Goal: Check status: Check status

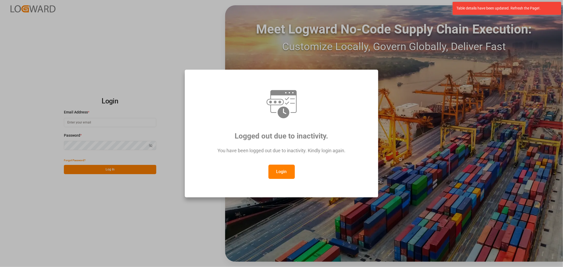
click at [287, 173] on button "Login" at bounding box center [282, 172] width 26 height 14
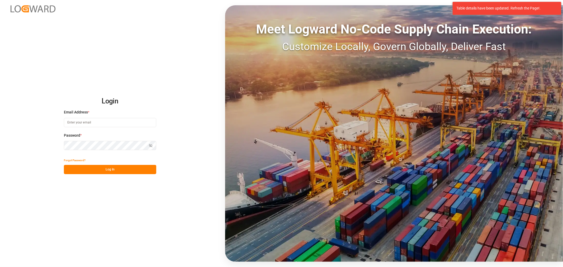
click at [88, 119] on input at bounding box center [110, 122] width 92 height 9
click at [93, 124] on input at bounding box center [110, 122] width 92 height 9
type input "mitzi.madrid@leschaco.com"
click at [120, 167] on button "Log In" at bounding box center [110, 169] width 92 height 9
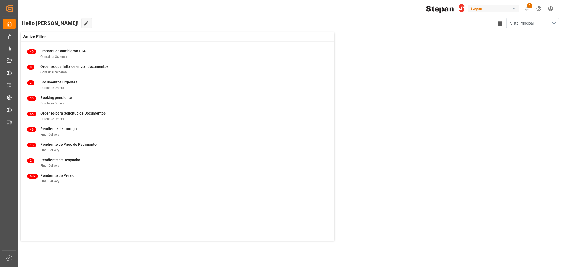
click at [554, 25] on button "Vista Principal" at bounding box center [532, 23] width 53 height 10
click at [514, 36] on div "Default" at bounding box center [528, 37] width 49 height 6
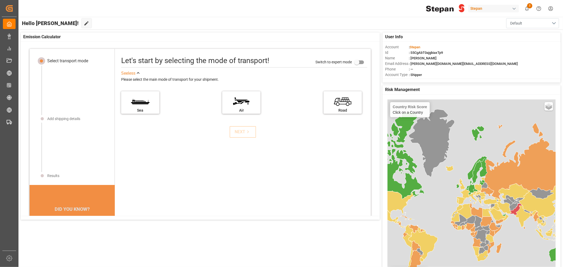
click at [554, 20] on button "Default" at bounding box center [532, 23] width 53 height 10
click at [522, 52] on div "Vista Principal" at bounding box center [533, 53] width 39 height 6
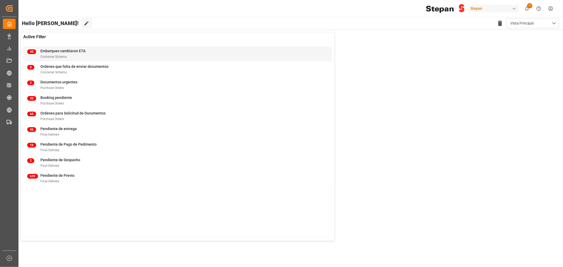
click at [56, 50] on span "Embarques cambiaron ETA" at bounding box center [62, 51] width 45 height 4
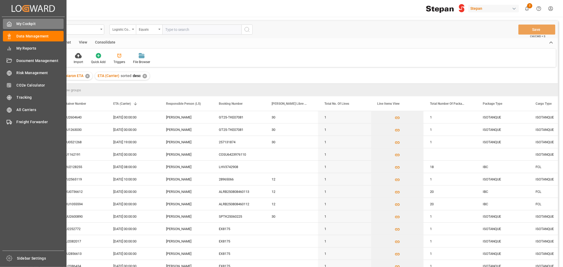
click at [12, 21] on div "My Cockpit My Cockpit" at bounding box center [33, 24] width 61 height 10
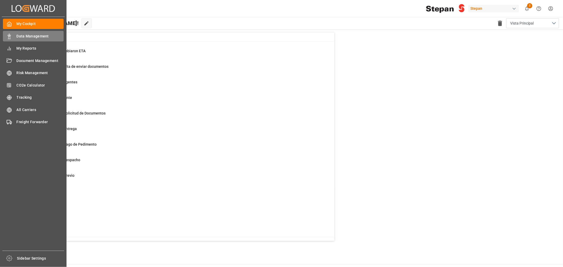
click at [40, 36] on span "Data Management" at bounding box center [40, 37] width 47 height 6
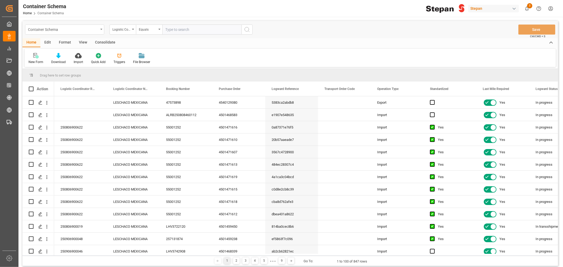
click at [101, 31] on div "Container Schema" at bounding box center [64, 30] width 79 height 10
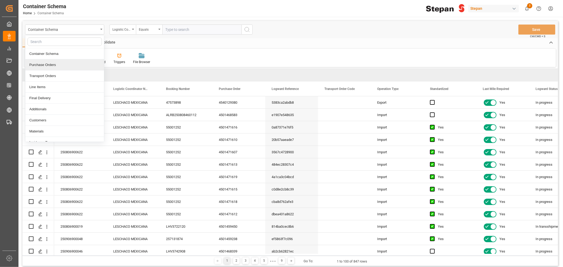
click at [53, 64] on div "Purchase Orders" at bounding box center [64, 64] width 79 height 11
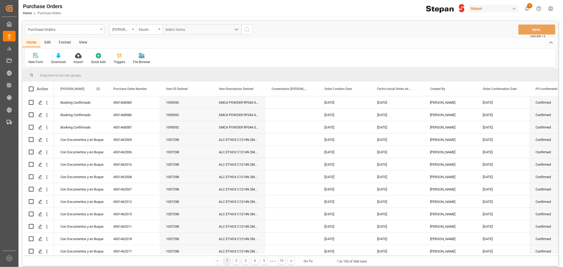
click at [100, 90] on span at bounding box center [98, 89] width 5 height 5
click at [69, 89] on span "Hito Stepan" at bounding box center [72, 89] width 24 height 4
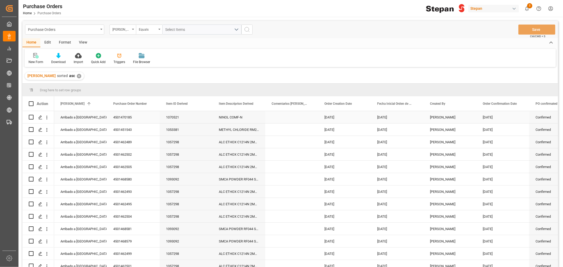
click at [99, 117] on div "Arribado a Puerto" at bounding box center [80, 117] width 40 height 12
click at [98, 120] on polyline "open menu" at bounding box center [97, 121] width 3 height 2
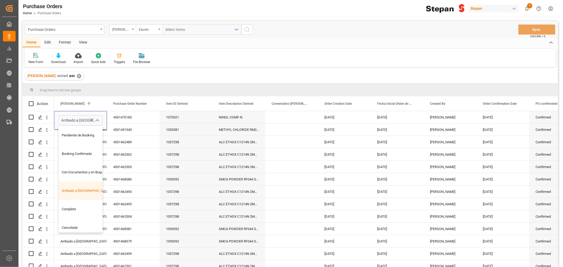
click at [123, 90] on div "Drag here to set row groups" at bounding box center [290, 90] width 536 height 13
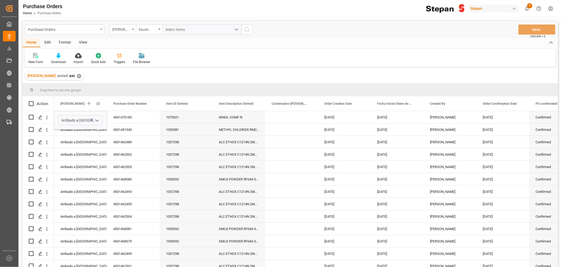
click at [94, 96] on div "Hito Stepan 1" at bounding box center [77, 103] width 35 height 15
click at [145, 117] on div "4501468623" at bounding box center [133, 117] width 53 height 12
click at [40, 167] on icon "Press SPACE to select this row." at bounding box center [40, 167] width 4 height 4
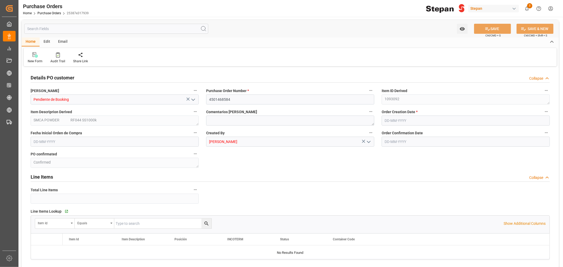
type input "1"
type input "11-06-2025"
type input "05-09-2025"
type input "11-06-2025"
type input "05-08-2025"
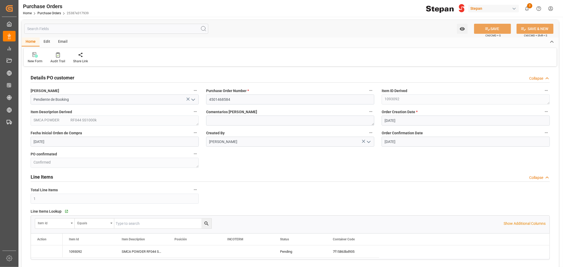
type input "25-08-2025"
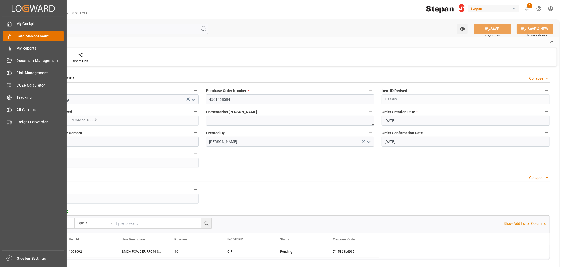
click at [30, 35] on span "Data Management" at bounding box center [40, 37] width 47 height 6
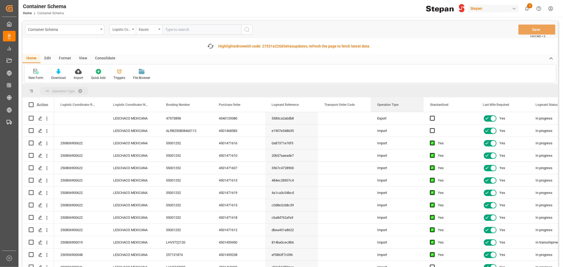
drag, startPoint x: 394, startPoint y: 104, endPoint x: 390, endPoint y: 88, distance: 16.3
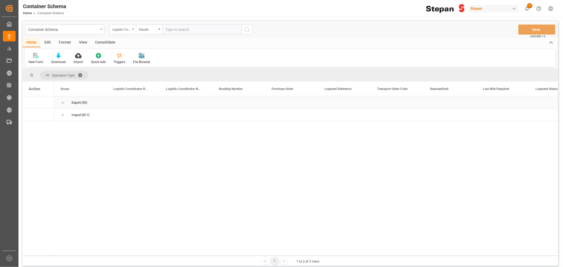
click at [63, 103] on span "Press SPACE to select this row." at bounding box center [62, 102] width 5 height 5
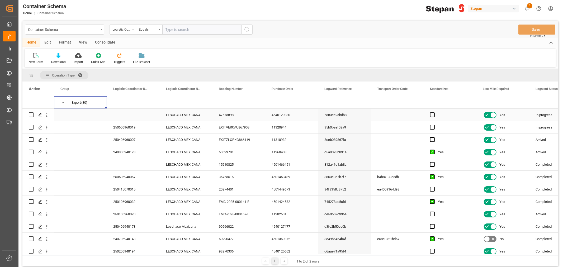
click at [191, 116] on div "LESCHACO MEXICANA" at bounding box center [186, 115] width 53 height 12
click at [85, 42] on div "View" at bounding box center [83, 42] width 16 height 9
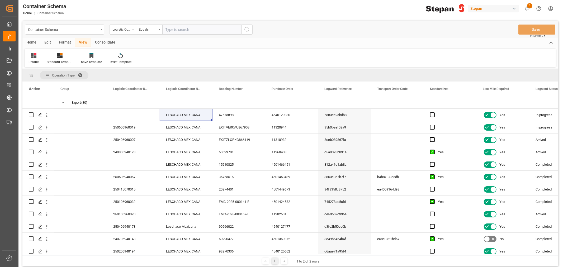
click at [80, 75] on span at bounding box center [82, 75] width 8 height 5
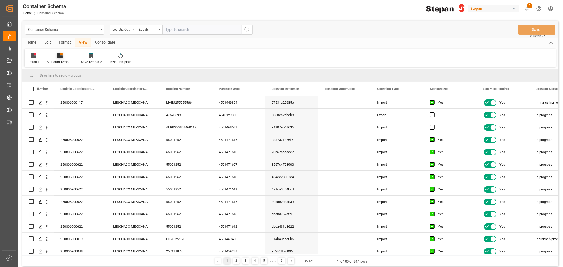
click at [58, 59] on div "Standard Templates" at bounding box center [60, 59] width 34 height 12
click at [28, 44] on div "Home" at bounding box center [31, 42] width 18 height 9
click at [59, 57] on icon at bounding box center [58, 55] width 4 height 5
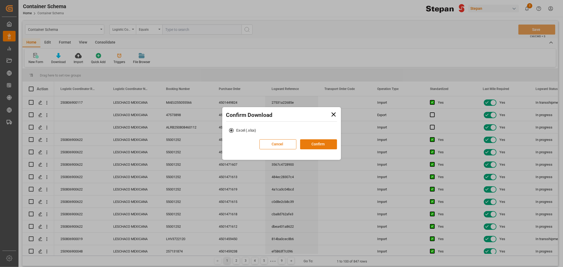
click at [320, 146] on button "Confirm" at bounding box center [318, 144] width 37 height 10
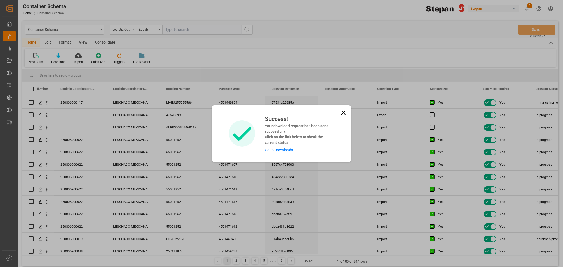
click at [283, 151] on link "Go to Downloads" at bounding box center [279, 150] width 28 height 4
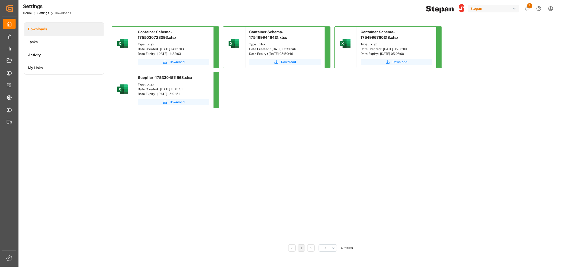
click at [175, 61] on span "Download" at bounding box center [177, 62] width 15 height 5
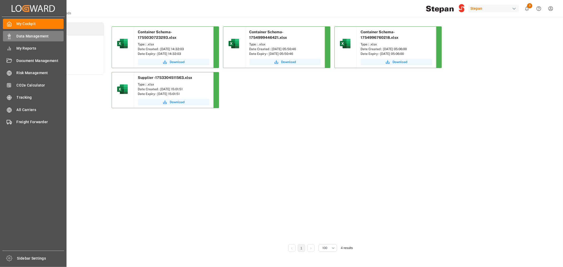
click at [35, 35] on span "Data Management" at bounding box center [40, 37] width 47 height 6
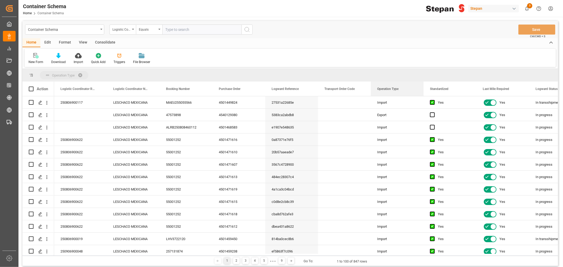
drag, startPoint x: 389, startPoint y: 90, endPoint x: 384, endPoint y: 73, distance: 18.1
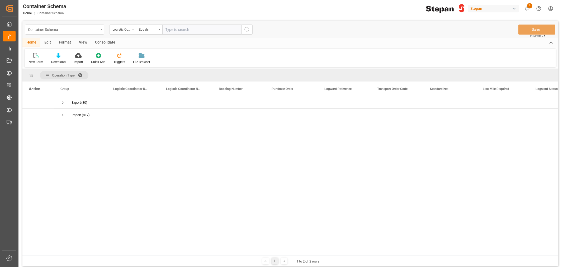
click at [101, 29] on icon "open menu" at bounding box center [101, 29] width 2 height 1
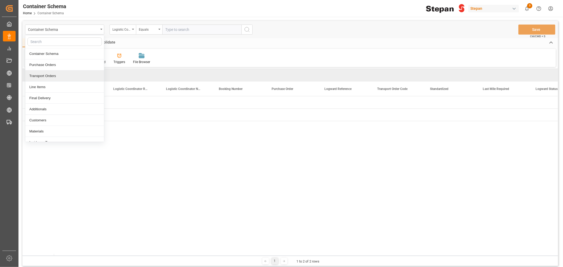
click at [54, 76] on div "Transport Orders" at bounding box center [64, 76] width 79 height 11
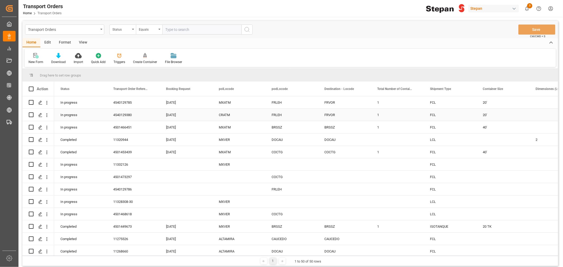
click at [76, 114] on div "In progress" at bounding box center [80, 115] width 53 height 12
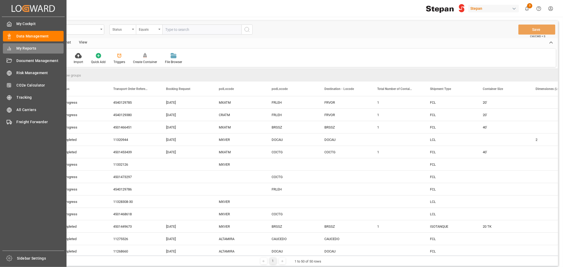
click at [17, 49] on span "My Reports" at bounding box center [40, 49] width 47 height 6
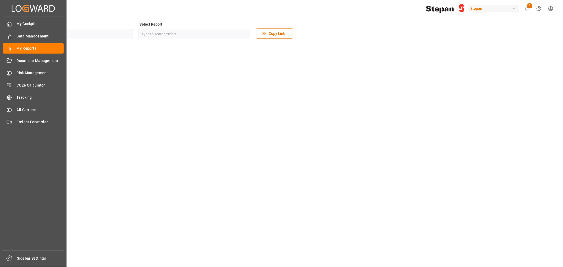
type input "Transport"
type input "Last Mile Dashboard"
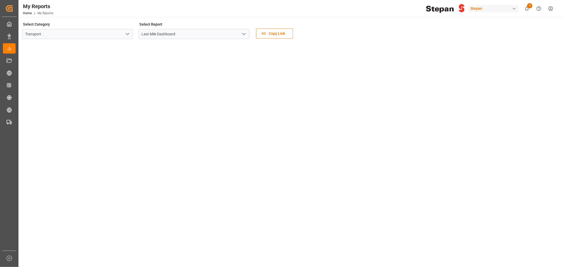
click at [128, 34] on icon "open menu" at bounding box center [127, 34] width 6 height 6
click at [37, 47] on div "Transport" at bounding box center [77, 46] width 110 height 12
click at [246, 35] on icon "open menu" at bounding box center [244, 34] width 6 height 6
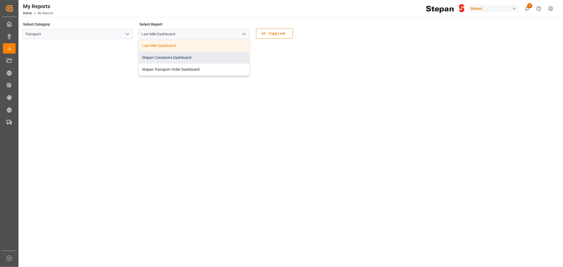
click at [186, 56] on div "Stepan Containers Dashboard" at bounding box center [194, 58] width 110 height 12
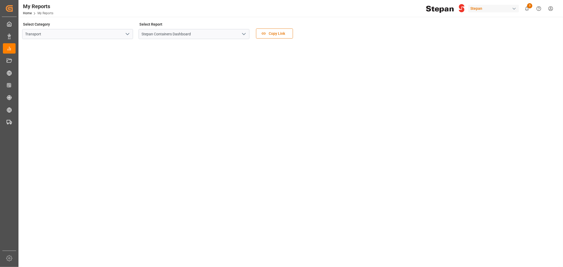
click at [128, 33] on icon "open menu" at bounding box center [127, 34] width 6 height 6
click at [244, 34] on polyline "open menu" at bounding box center [243, 34] width 3 height 2
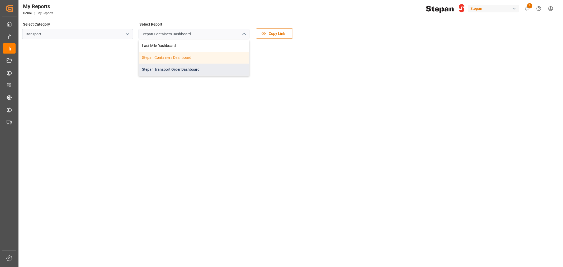
click at [188, 68] on div "Stepan Transport Order Dashboard" at bounding box center [194, 70] width 110 height 12
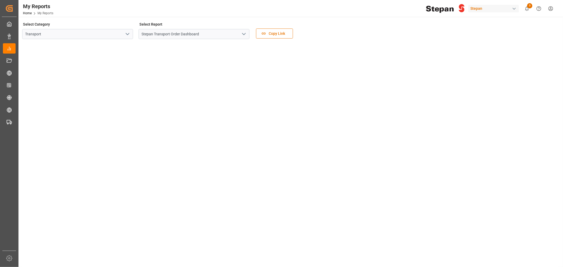
click at [131, 34] on button "open menu" at bounding box center [127, 34] width 8 height 8
click at [40, 45] on div "Transport" at bounding box center [77, 46] width 110 height 12
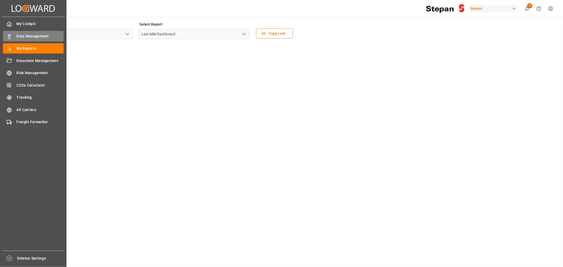
click at [22, 34] on span "Data Management" at bounding box center [40, 37] width 47 height 6
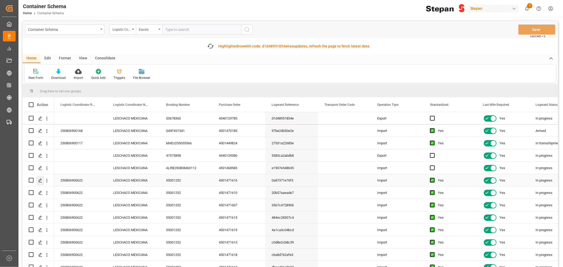
click at [43, 181] on div "Press SPACE to select this row." at bounding box center [40, 181] width 8 height 10
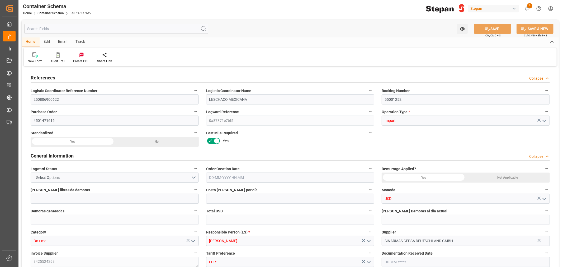
type input "21"
type input "50"
type input "1"
type input "20160"
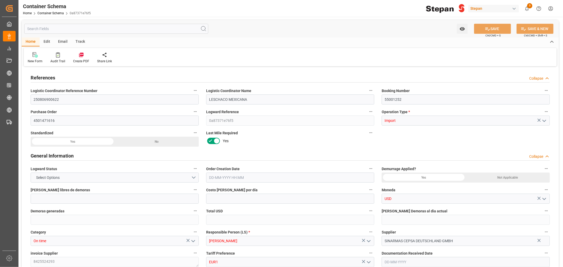
type input "20160"
type input "12"
type input "Hapag [PERSON_NAME]"
type input "Hapag [PERSON_NAME] Aktiengesellschaft"
type input "BEANR"
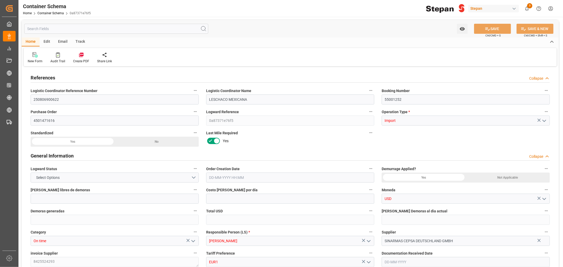
type input "MXVER"
type input "9306172"
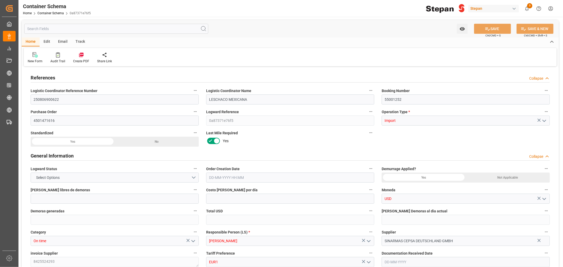
type input "9306172"
type input "0"
type input "[DATE] 00:00"
type input "[DATE]"
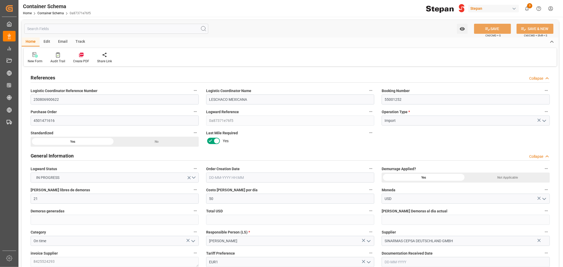
type input "[DATE] 05:30"
type input "[DATE] 00:00"
type input "[DATE] 05:30"
type input "[DATE] 10:12"
type input "[DATE] 10:00"
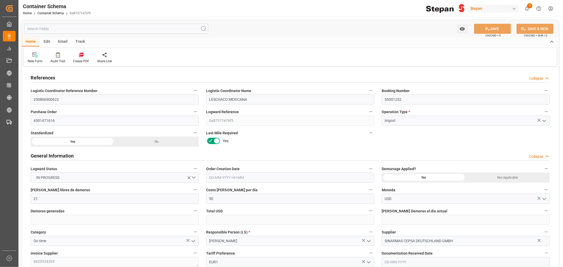
type input "[DATE] 00:00"
type input "[DATE] 10:00"
type input "[DATE]"
type input "[DATE] 19:32"
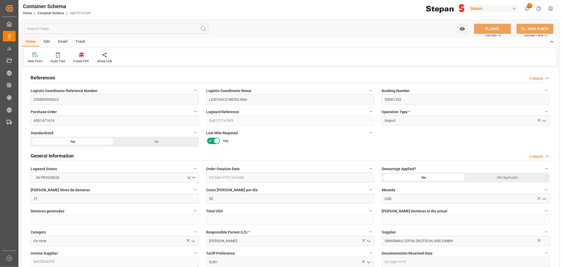
type input "[DATE] 20:30"
type input "[DATE]"
click at [82, 43] on div "Track" at bounding box center [80, 41] width 17 height 9
click at [31, 59] on div "Tracking" at bounding box center [34, 61] width 12 height 5
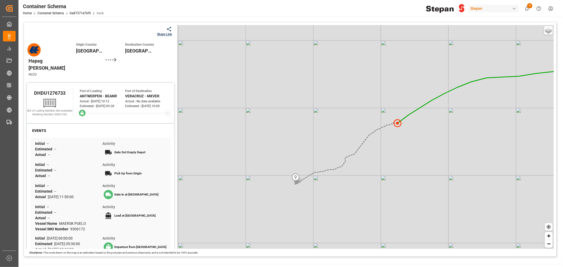
drag, startPoint x: 177, startPoint y: 120, endPoint x: 180, endPoint y: 82, distance: 37.9
click at [180, 82] on div "Basic Grayscale Streets Dark + −" at bounding box center [365, 137] width 377 height 224
click at [82, 12] on link "0a87371e76f5" at bounding box center [80, 13] width 21 height 4
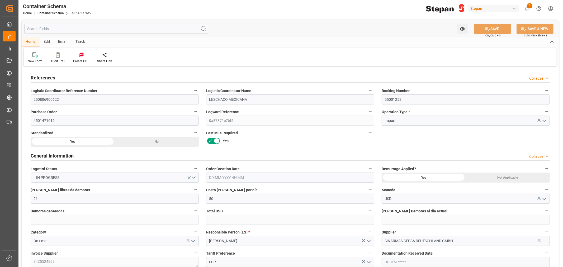
type input "21"
type input "50"
type input "1"
type input "20160"
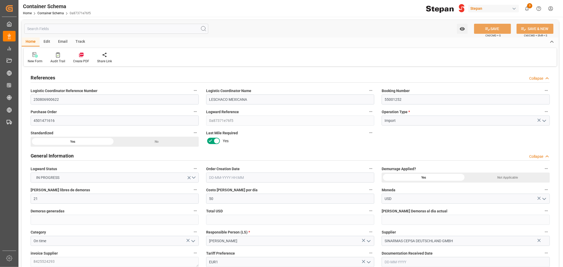
type input "20160"
type input "12"
type input "Hapag [PERSON_NAME]"
type input "Hapag [PERSON_NAME] Aktiengesellschaft"
type input "BEANR"
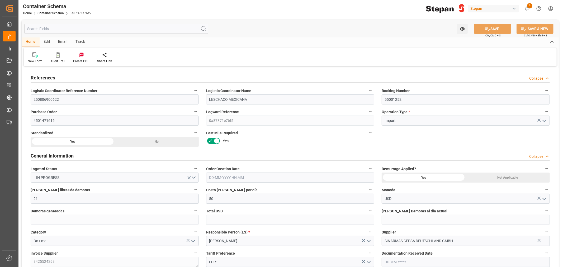
type input "MXVER"
type input "9306172"
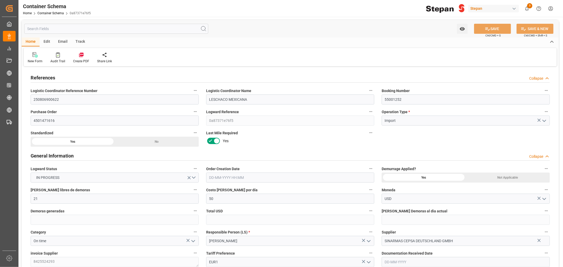
type input "9306172"
type input "0"
type input "[DATE] 00:00"
type input "[DATE]"
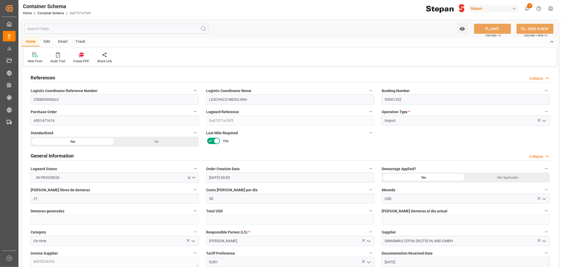
type input "[DATE] 05:30"
type input "[DATE] 00:00"
type input "[DATE] 05:30"
type input "[DATE] 10:12"
type input "[DATE] 10:00"
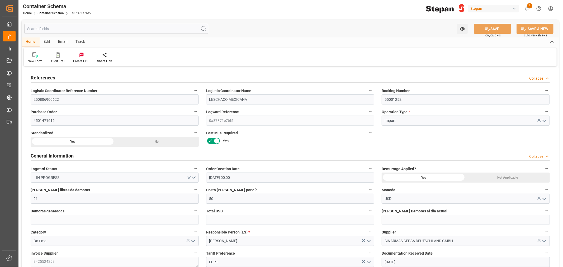
type input "[DATE] 00:00"
type input "[DATE] 10:00"
type input "[DATE]"
type input "[DATE] 19:32"
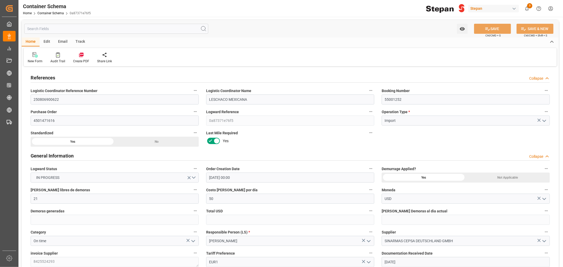
type input "[DATE] 20:30"
type input "[DATE]"
click at [64, 120] on input "4501471616" at bounding box center [115, 121] width 168 height 10
drag, startPoint x: 64, startPoint y: 120, endPoint x: 67, endPoint y: 123, distance: 4.3
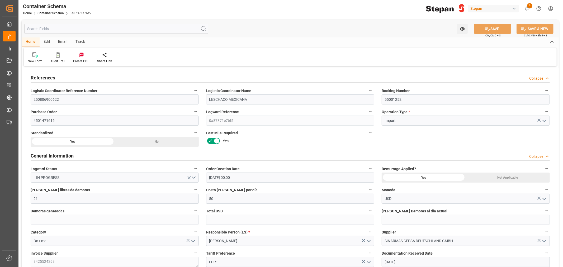
click at [81, 40] on div "Track" at bounding box center [80, 41] width 17 height 9
click at [36, 58] on div "Tracking" at bounding box center [34, 58] width 20 height 12
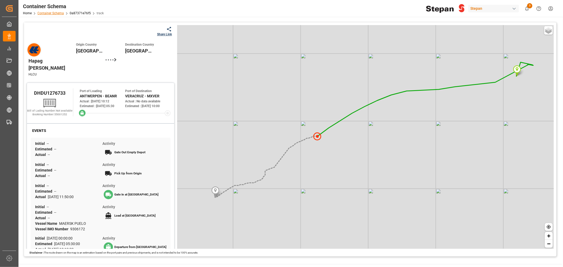
click at [54, 14] on link "Container Schema" at bounding box center [50, 13] width 26 height 4
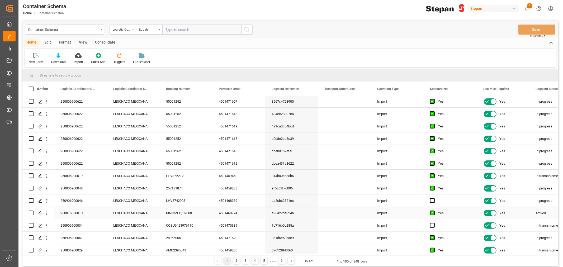
scroll to position [117, 0]
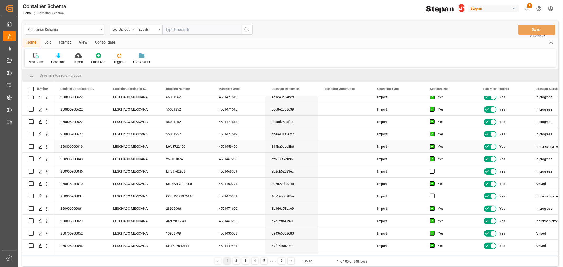
click at [74, 147] on div "250806900019" at bounding box center [80, 146] width 53 height 12
click at [43, 147] on div "Press SPACE to select this row." at bounding box center [40, 147] width 8 height 10
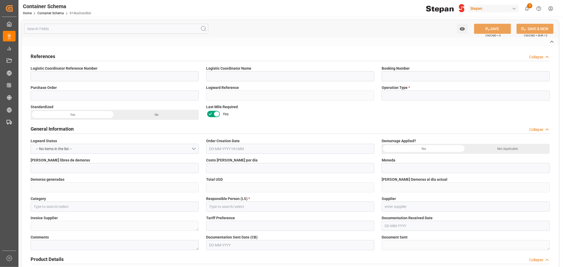
type input "250806900019"
type input "LESCHACO MEXICANA"
type input "LHV3722120"
type input "4501459450"
type input "814ba0cec8b6"
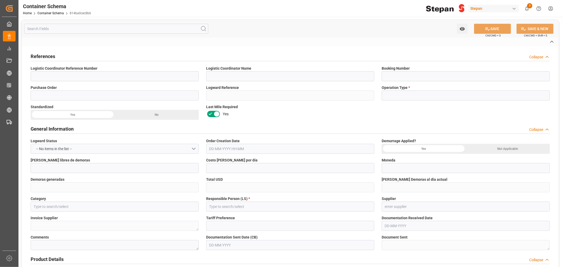
type input "Import"
type input "USD"
type input "On time"
type input "[PERSON_NAME]"
type input "Stepan Europe SAS"
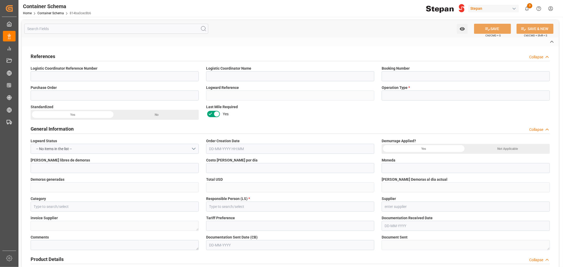
type textarea "948041673"
type input "EXPORTADOR AUTORIZADO"
type textarea "Documents Sent"
type textarea "1083992"
type textarea "STEP-FLOW 4000 PH335TO30 1000k"
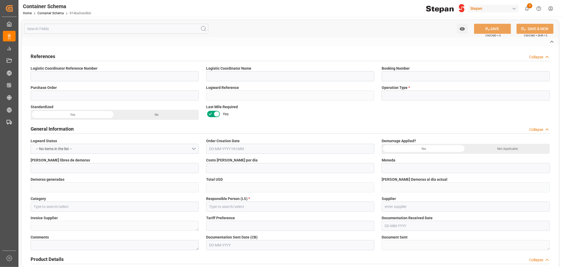
type textarea "STEPAN [GEOGRAPHIC_DATA] - [PERSON_NAME]"
type textarea "PALLETS"
type textarea "18 PALLETS"
type textarea "25 43 1742 5001936"
type input "STEPAN CDMX - ECATEPEC"
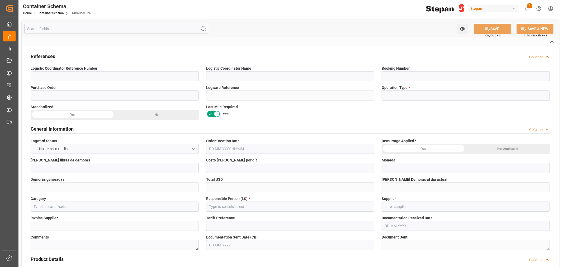
type textarea "SCM1706025A6"
type input "Master"
type input "CFR"
type input "Truck"
type input "Sea Ship"
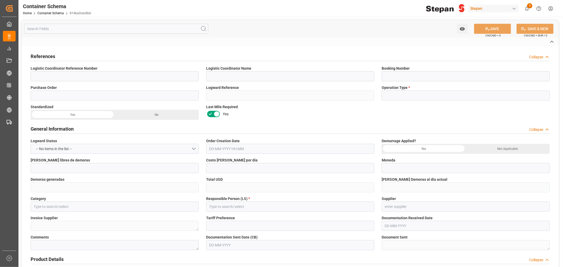
type input "Truck"
type input "FCL"
type input "TRHU1786125"
type textarea "CMA"
type input "CMDU"
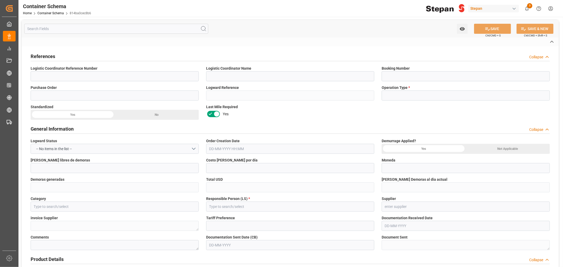
type input "[GEOGRAPHIC_DATA]"
type input "CMA CGM EXCELLENCE"
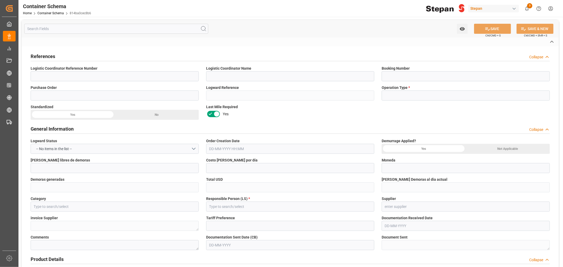
type input "CMA CGM KHAO SOK"
type input "CMA CGM IMAGINATION"
type input "0DVMJS1MA"
type input "0DVMFS1MA"
type input "0DVMHS1MA"
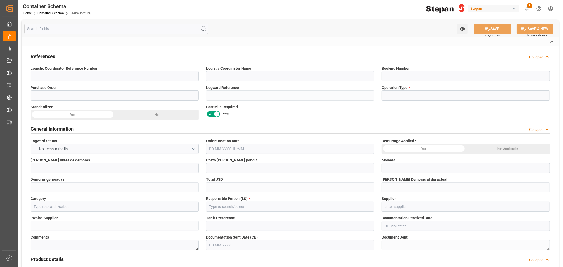
type textarea "pod"
type textarea "Yes"
type textarea "Container is already in Final Delivery Phase."
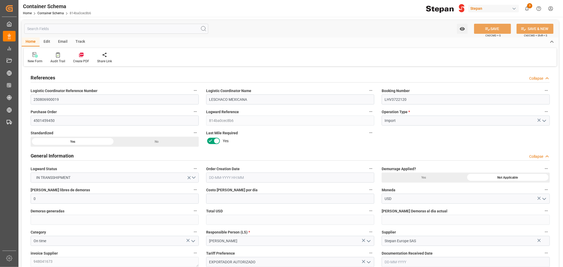
type input "0"
type input "1"
type input "18"
type input "18000"
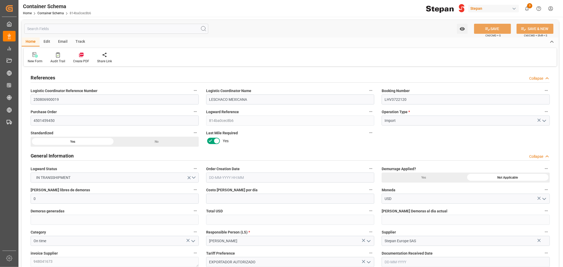
type input "0"
type input "CMACGM"
type input "CMA CGM Group"
type input "FRMRS"
type input "MXVER"
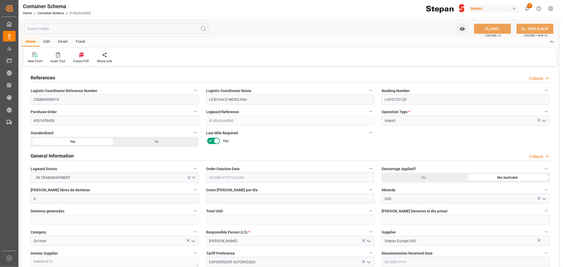
type input "MXVER"
type input "9948217"
type input "9925837"
type input "9948231"
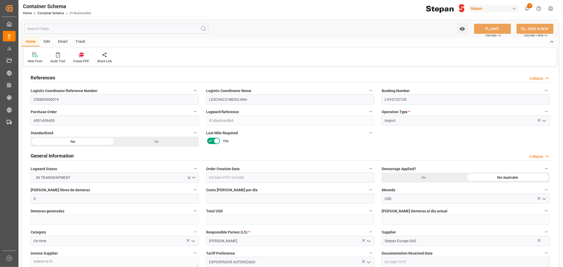
type input "-1"
type input "[DATE] 00:00"
type input "[DATE]"
type input "[DATE] 00:48"
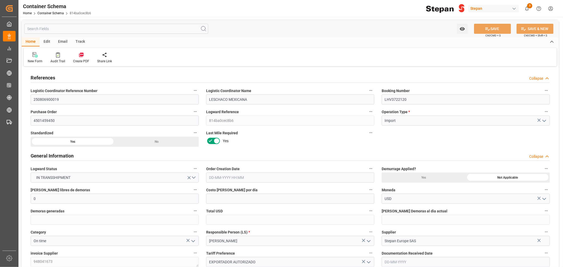
type input "[DATE] 00:00"
type input "[DATE] 02:00"
type input "[DATE] 08:24"
type input "[DATE] 13:00"
type input "[DATE] 00:00"
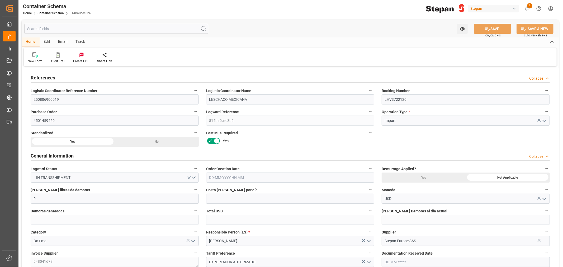
type input "[DATE] 01:00"
type input "[DATE]"
type input "[DATE] 18:56"
type input "[DATE] 16:20"
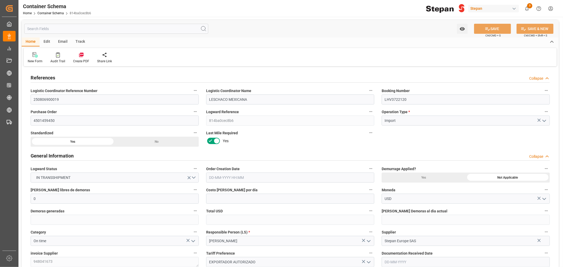
type input "[DATE]"
click at [79, 41] on div "Track" at bounding box center [80, 41] width 17 height 9
click at [33, 57] on div at bounding box center [34, 55] width 12 height 6
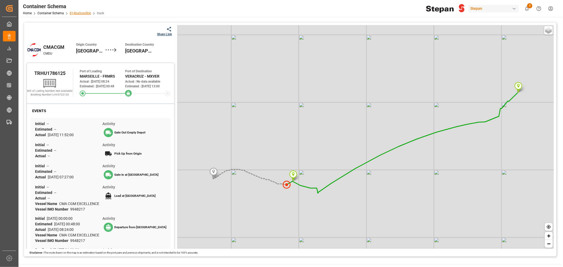
click at [81, 12] on link "814ba0cec8b6" at bounding box center [80, 13] width 21 height 4
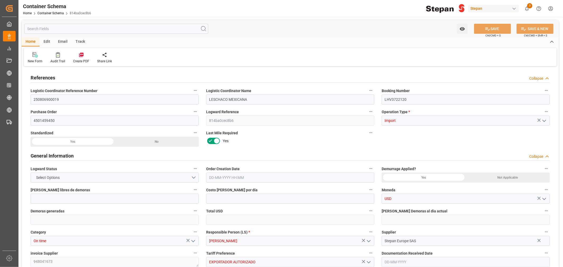
type input "0"
type input "1"
type input "18"
type input "18000"
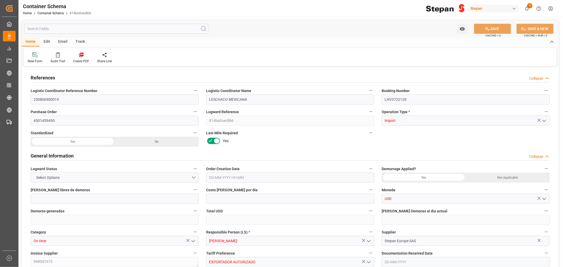
type input "0"
type input "CMACGM"
type input "CMA CGM Group"
type input "FRMRS"
type input "MXVER"
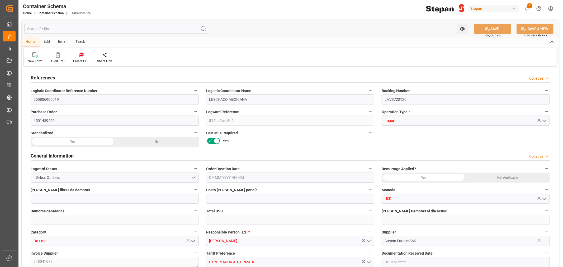
type input "MXVER"
type input "9948217"
type input "9925837"
type input "9948231"
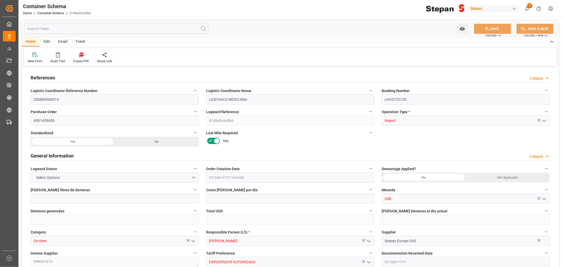
type input "-1"
type input "[DATE] 00:00"
type input "[DATE]"
type input "[DATE] 00:48"
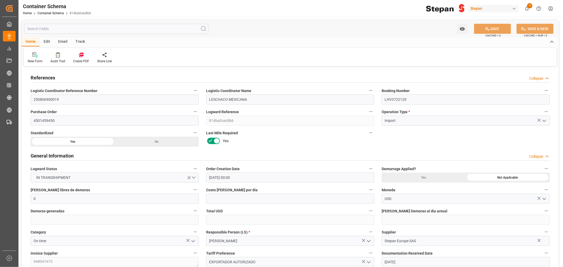
type input "[DATE] 00:00"
type input "[DATE] 02:00"
type input "[DATE] 08:24"
type input "[DATE] 13:00"
type input "[DATE] 00:00"
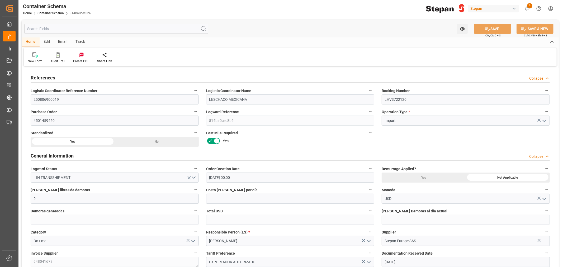
type input "[DATE] 01:00"
type input "[DATE]"
type input "[DATE] 18:56"
type input "[DATE] 16:20"
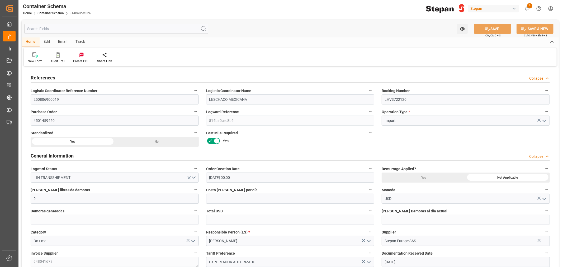
type input "[DATE]"
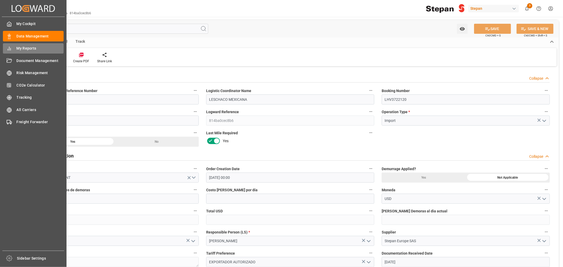
click at [17, 48] on span "My Reports" at bounding box center [40, 49] width 47 height 6
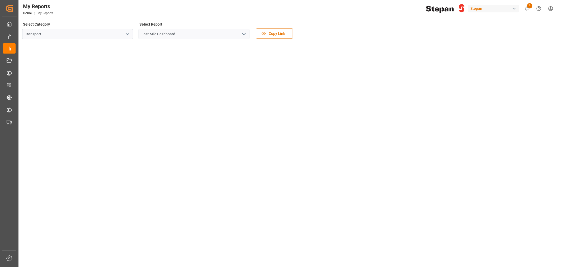
click at [245, 33] on polyline "open menu" at bounding box center [243, 34] width 3 height 2
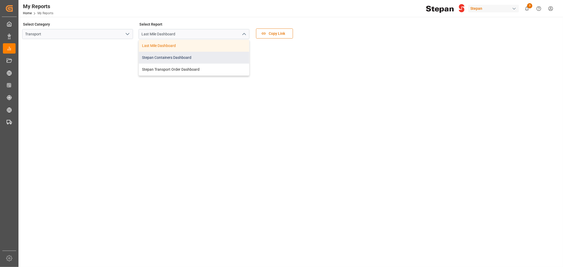
click at [182, 59] on div "Stepan Containers Dashboard" at bounding box center [194, 58] width 110 height 12
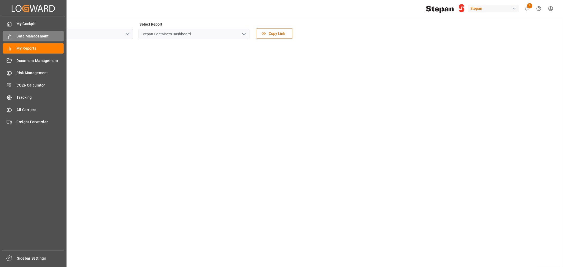
click at [25, 37] on span "Data Management" at bounding box center [40, 37] width 47 height 6
